Goal: Communication & Community: Answer question/provide support

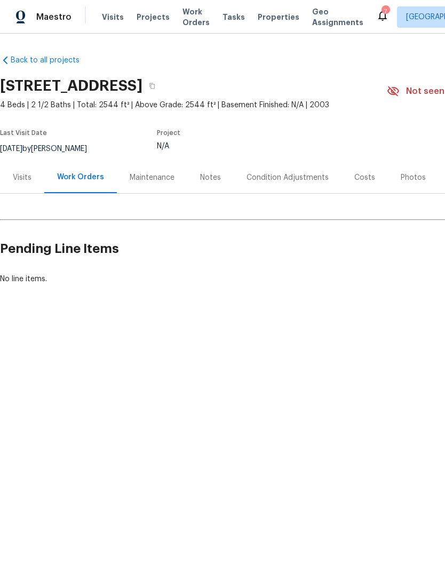
click at [381, 15] on div "7" at bounding box center [384, 11] width 7 height 11
click at [376, 10] on icon at bounding box center [382, 15] width 13 height 13
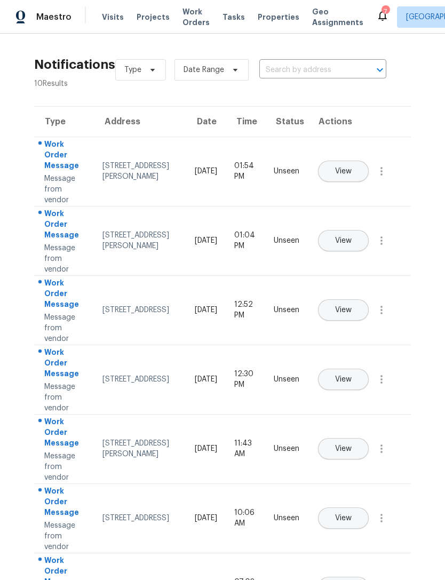
click at [352, 237] on span "View" at bounding box center [343, 241] width 17 height 8
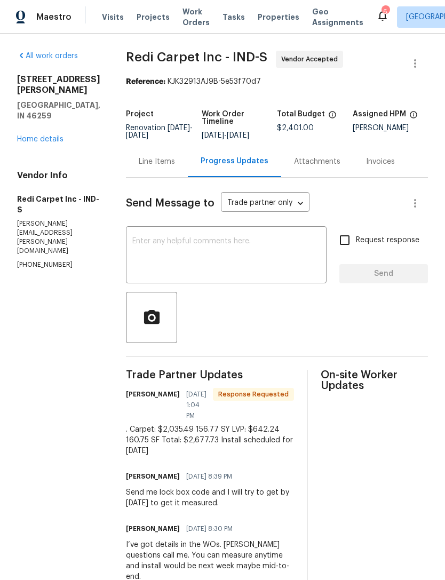
click at [153, 252] on textarea at bounding box center [226, 255] width 188 height 37
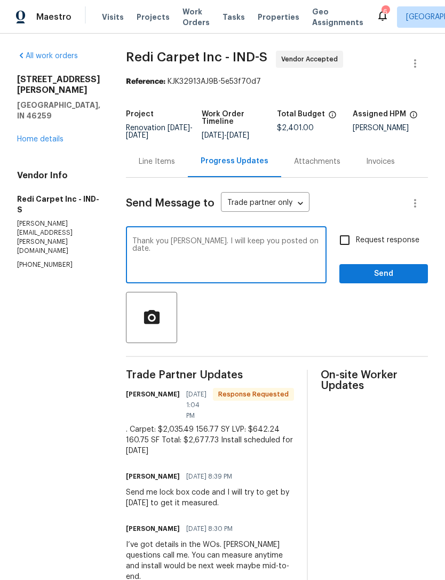
type textarea "Thank you tanner. I will keep you posted on date."
click at [392, 281] on span "Send" at bounding box center [383, 273] width 71 height 13
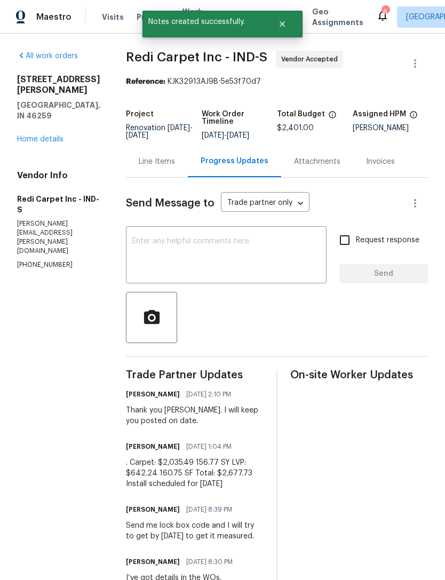
click at [378, 13] on icon at bounding box center [382, 16] width 9 height 11
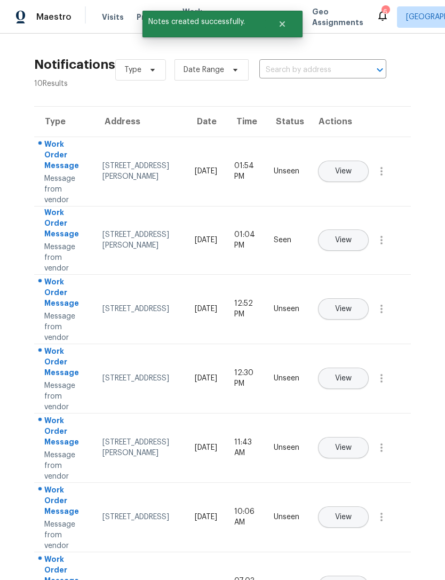
click at [356, 161] on button "View" at bounding box center [343, 171] width 51 height 21
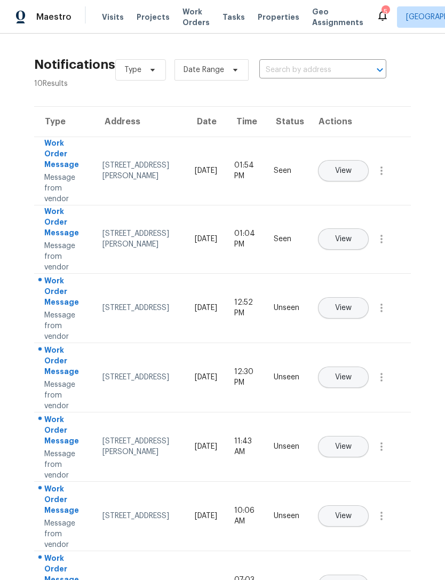
click at [363, 297] on button "View" at bounding box center [343, 307] width 51 height 21
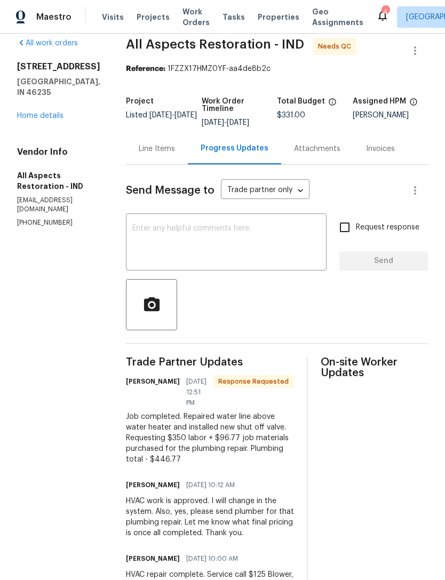
scroll to position [4, 0]
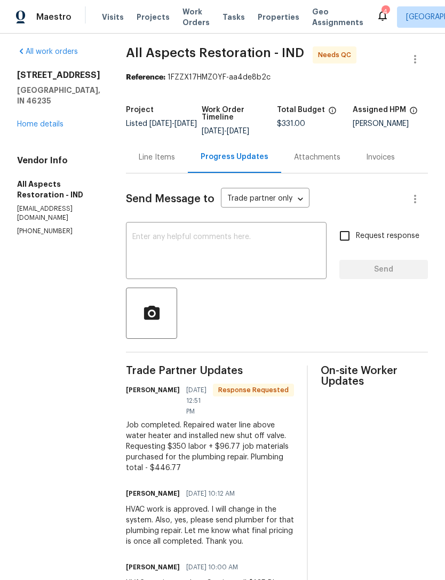
click at [376, 17] on icon at bounding box center [382, 15] width 13 height 13
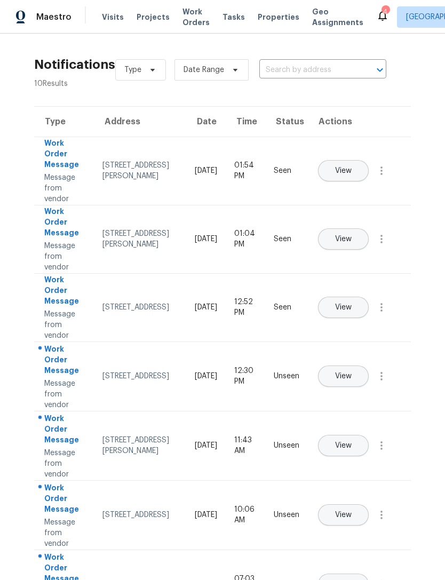
click at [369, 365] on button "View" at bounding box center [343, 375] width 51 height 21
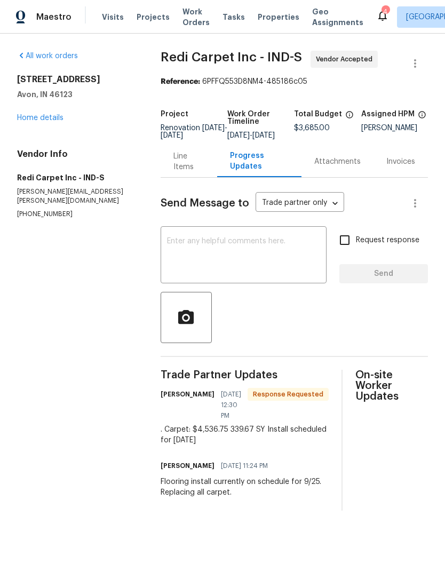
click at [378, 17] on icon at bounding box center [382, 16] width 9 height 11
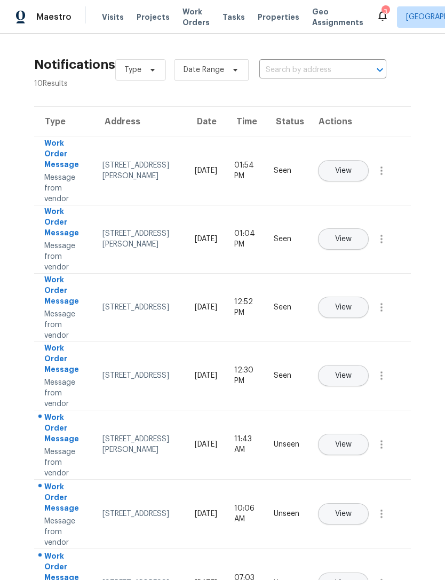
click at [376, 17] on icon at bounding box center [382, 15] width 13 height 13
click at [352, 441] on span "View" at bounding box center [343, 445] width 17 height 8
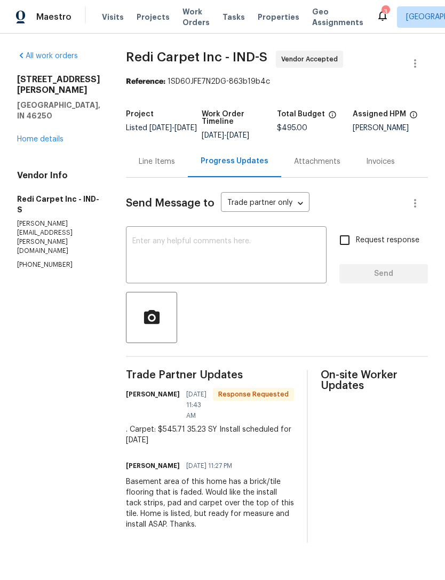
click at [378, 15] on icon at bounding box center [382, 16] width 9 height 11
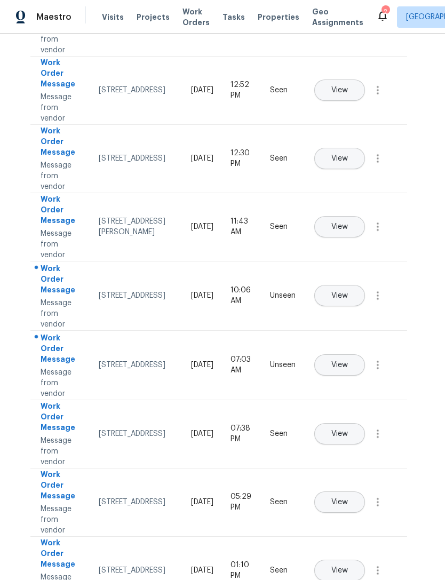
scroll to position [217, 4]
click at [365, 285] on button "View" at bounding box center [339, 295] width 51 height 21
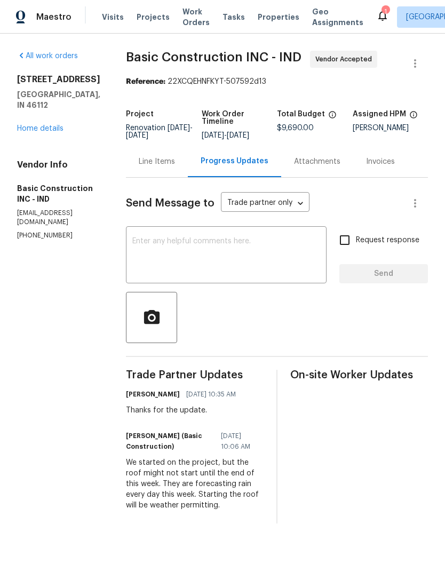
click at [376, 14] on icon at bounding box center [382, 15] width 13 height 13
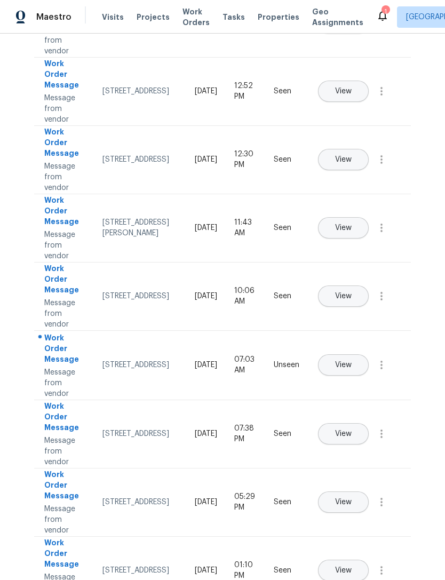
scroll to position [216, 0]
click at [352, 362] on span "View" at bounding box center [343, 366] width 17 height 8
